Goal: Transaction & Acquisition: Book appointment/travel/reservation

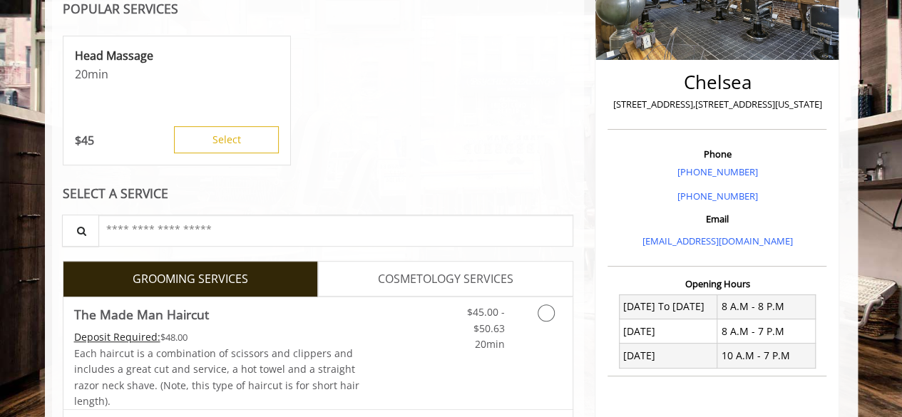
scroll to position [293, 0]
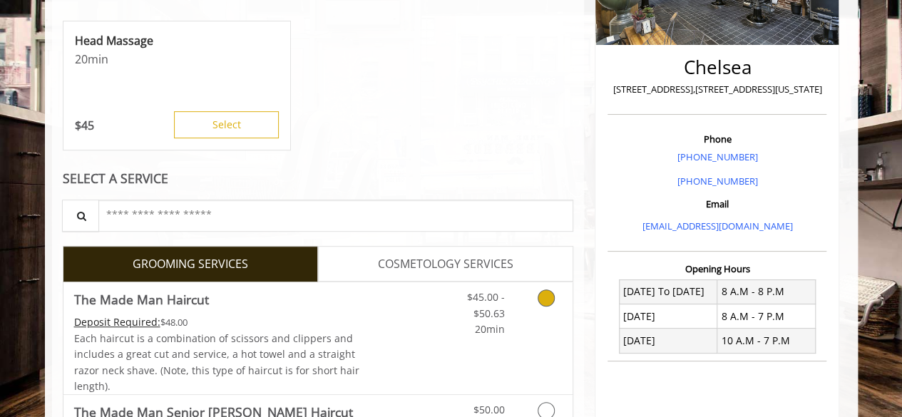
click at [532, 314] on link "Grooming services" at bounding box center [543, 309] width 36 height 55
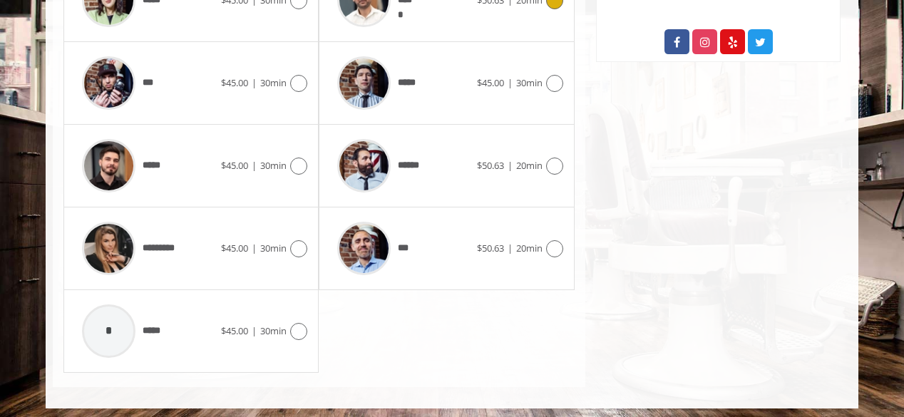
scroll to position [825, 0]
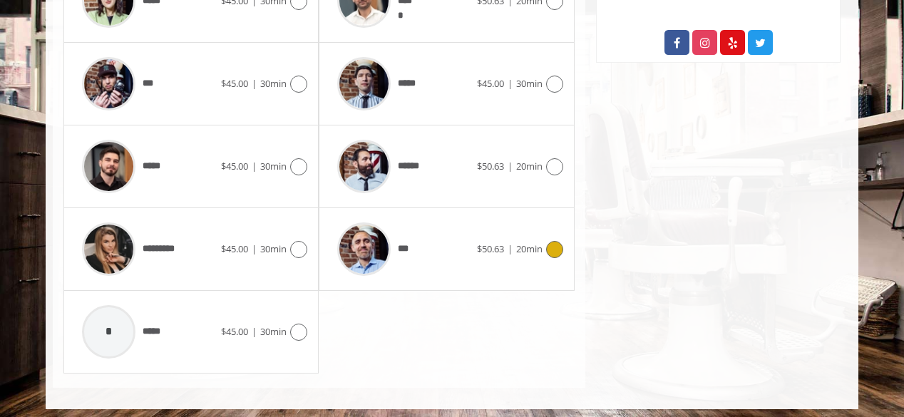
click at [428, 252] on div "***" at bounding box center [403, 249] width 146 height 68
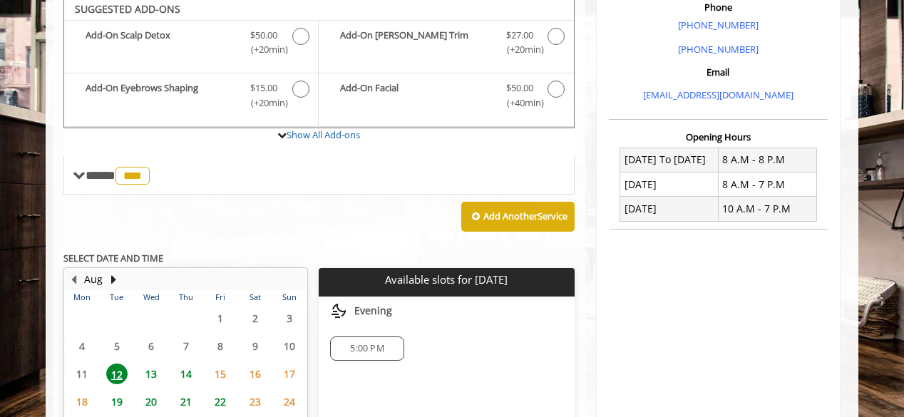
scroll to position [419, 0]
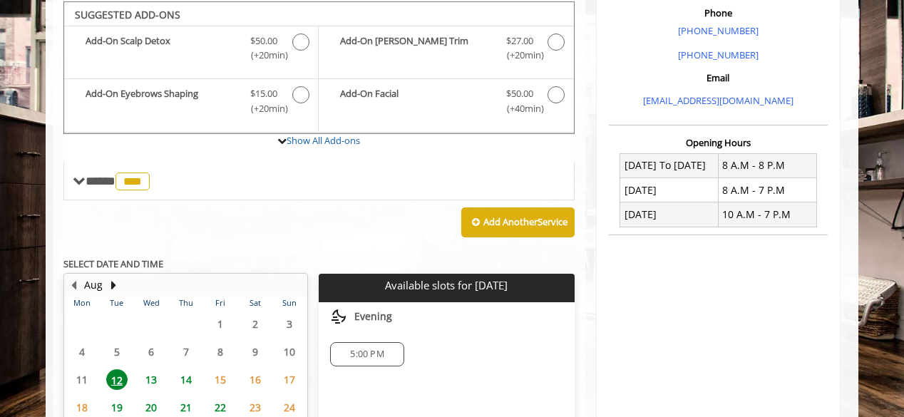
click at [147, 376] on span "13" at bounding box center [150, 379] width 21 height 21
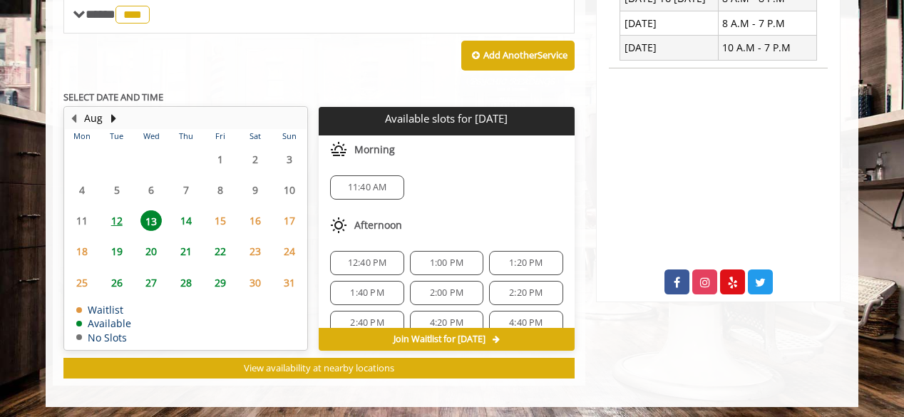
scroll to position [16, 0]
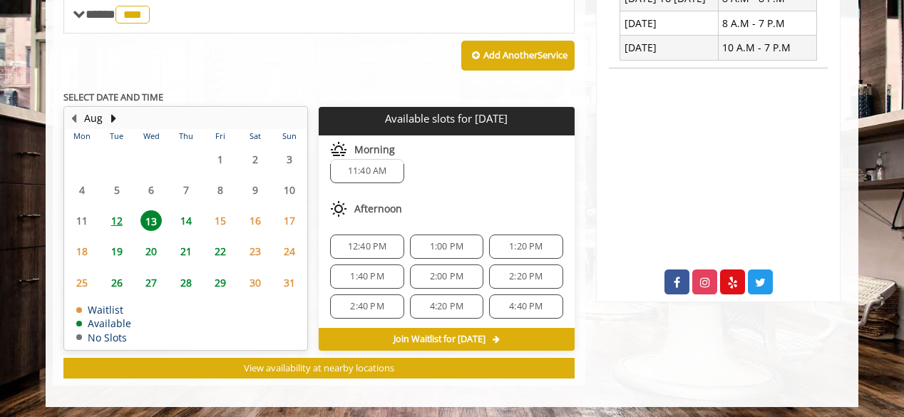
click at [185, 223] on span "14" at bounding box center [185, 220] width 21 height 21
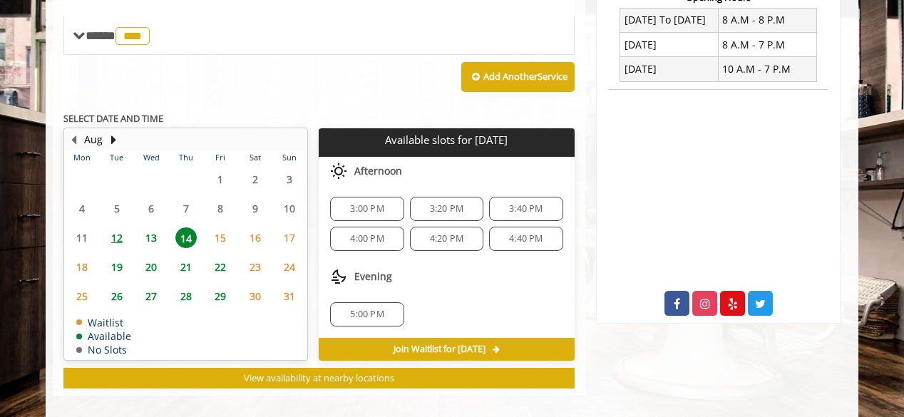
scroll to position [573, 0]
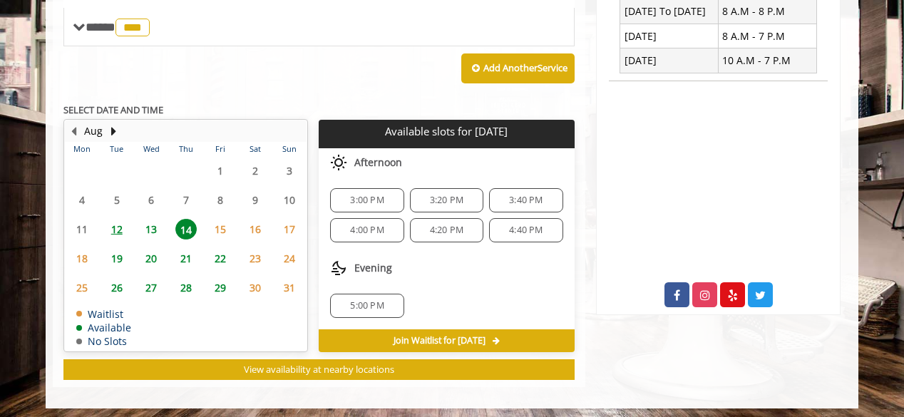
click at [217, 229] on span "15" at bounding box center [220, 229] width 21 height 21
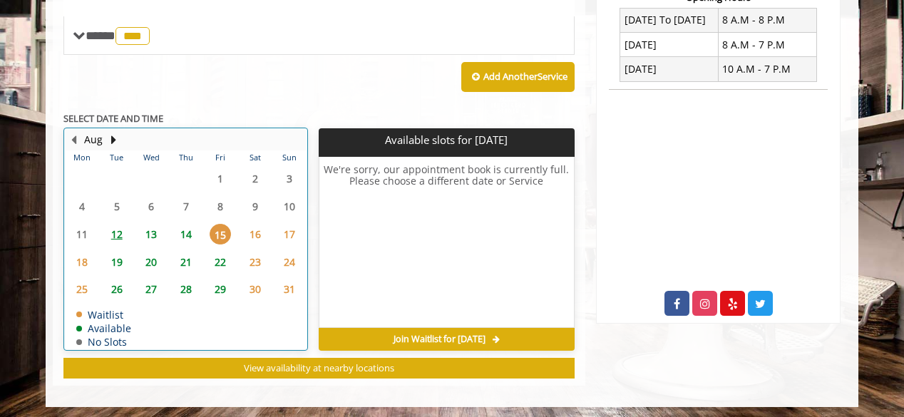
click at [110, 242] on td "12" at bounding box center [116, 234] width 34 height 28
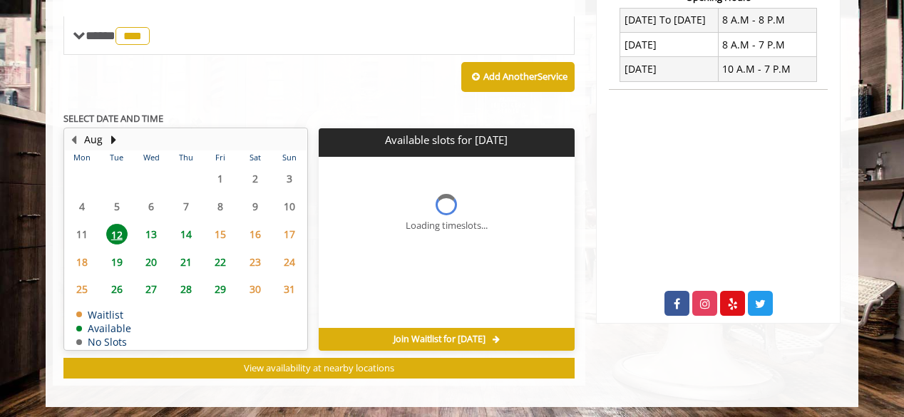
click at [114, 235] on span "12" at bounding box center [116, 234] width 21 height 21
click at [150, 239] on span "13" at bounding box center [150, 234] width 21 height 21
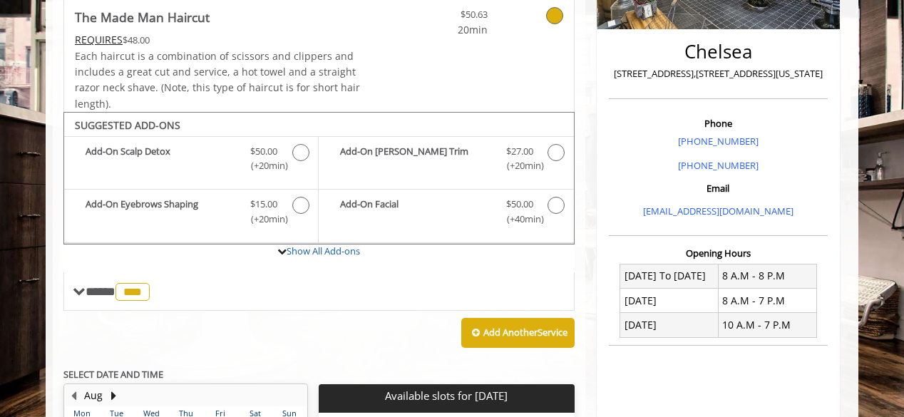
scroll to position [308, 0]
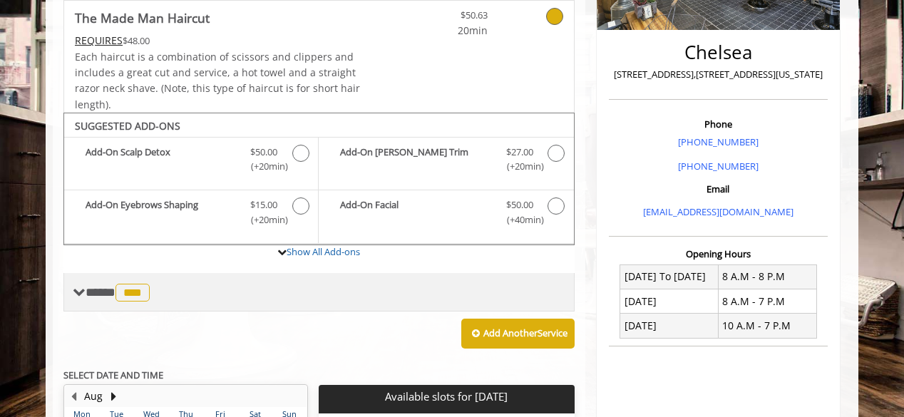
click at [82, 287] on span at bounding box center [79, 292] width 13 height 13
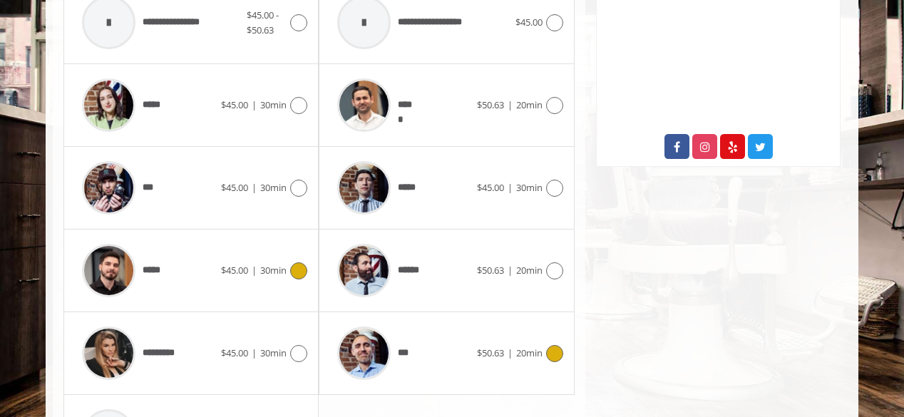
scroll to position [720, 0]
click at [562, 207] on div "***** $45.00 | 30min" at bounding box center [446, 189] width 232 height 68
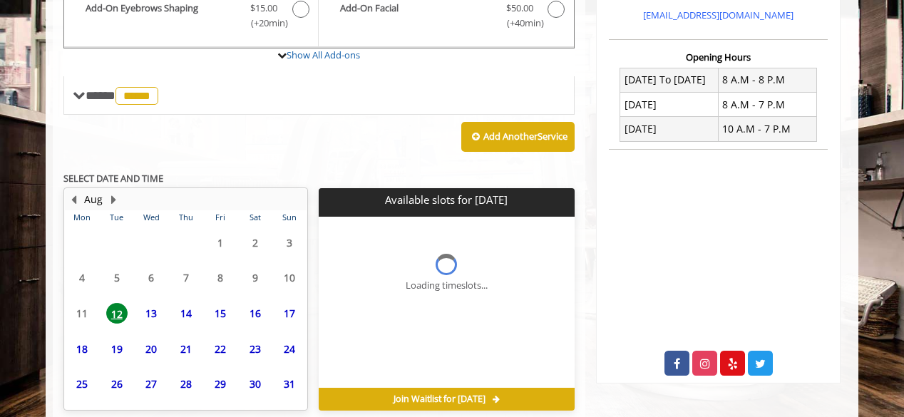
scroll to position [564, 0]
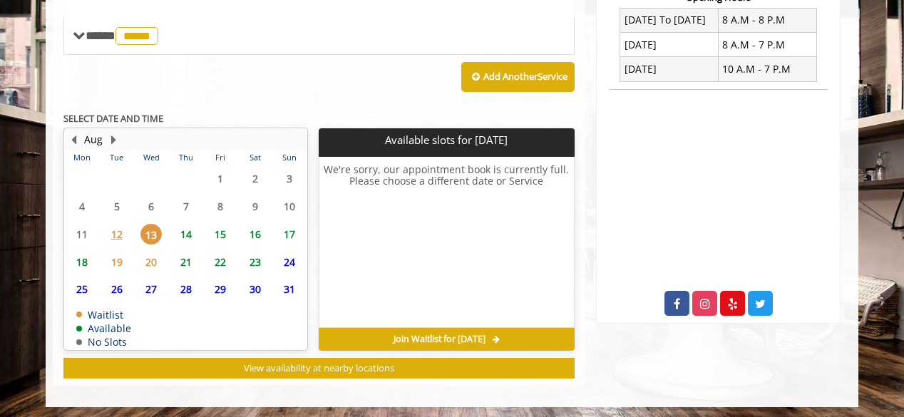
click at [177, 229] on span "14" at bounding box center [185, 234] width 21 height 21
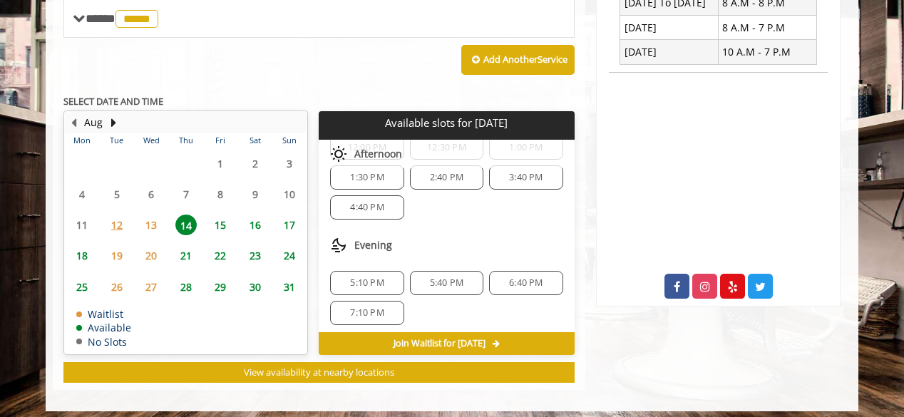
scroll to position [586, 0]
